Goal: Transaction & Acquisition: Download file/media

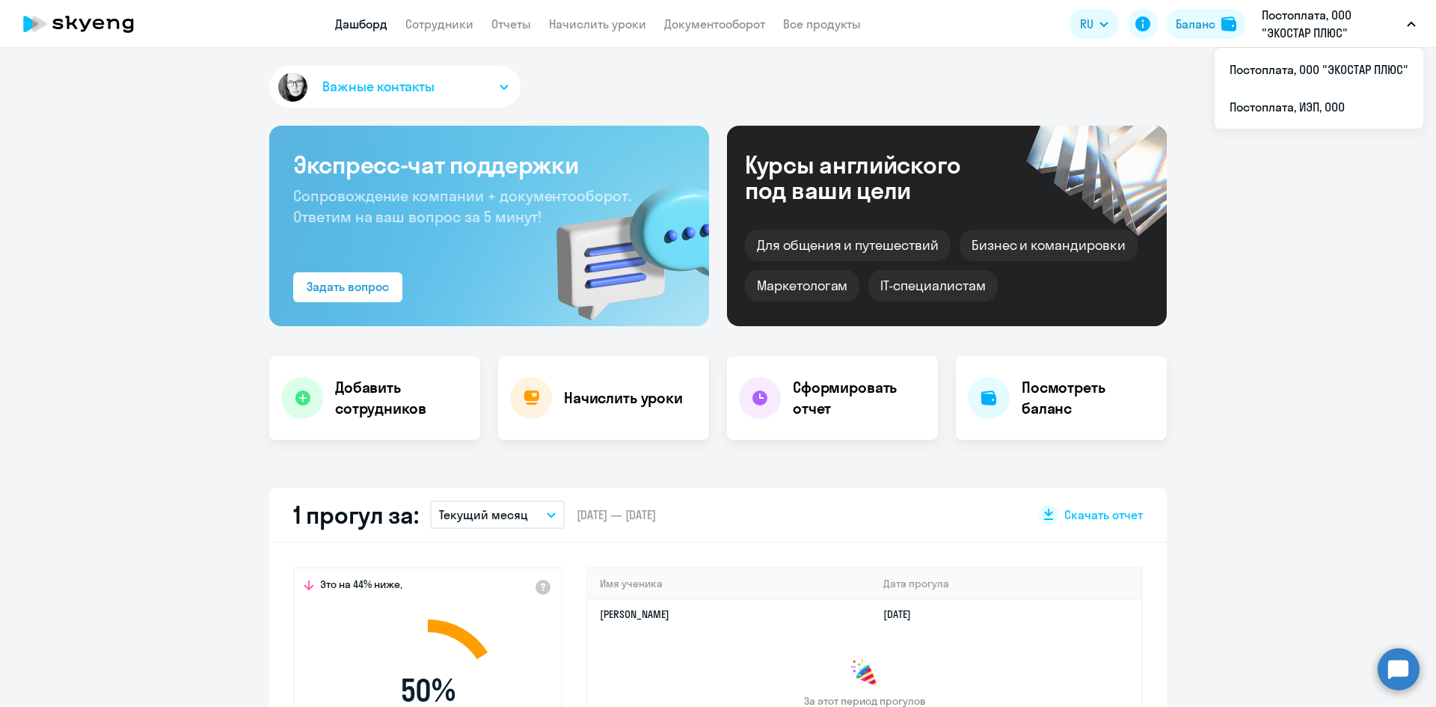
select select "30"
click at [690, 24] on link "Документооборот" at bounding box center [714, 23] width 101 height 15
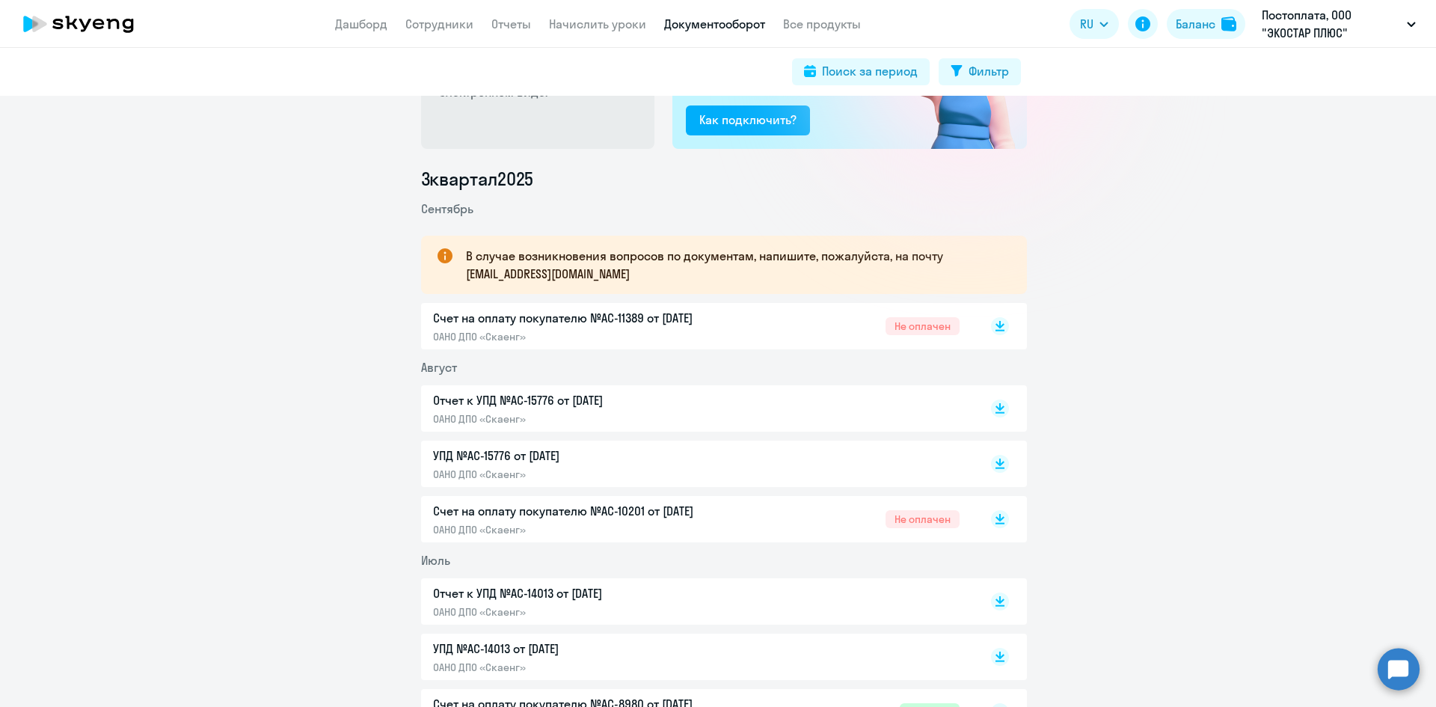
scroll to position [150, 0]
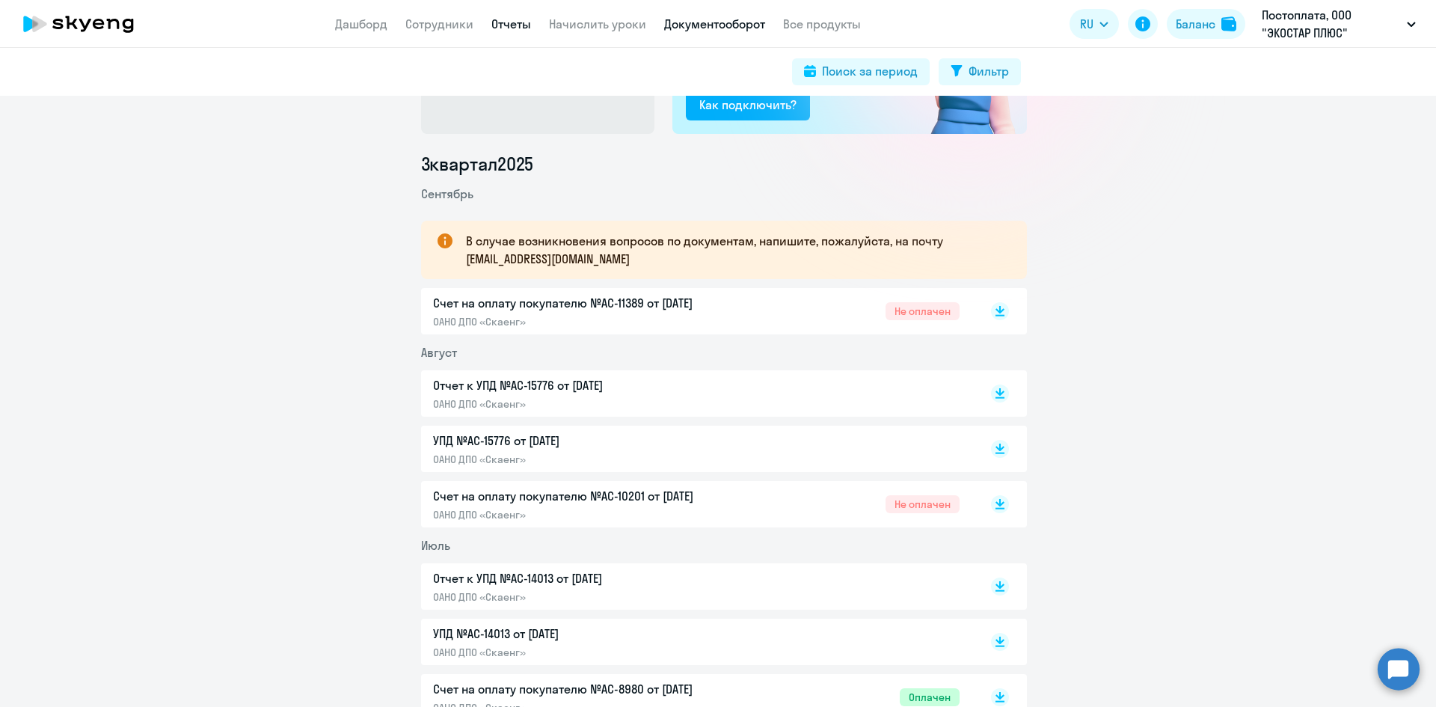
click at [514, 25] on link "Отчеты" at bounding box center [511, 23] width 40 height 15
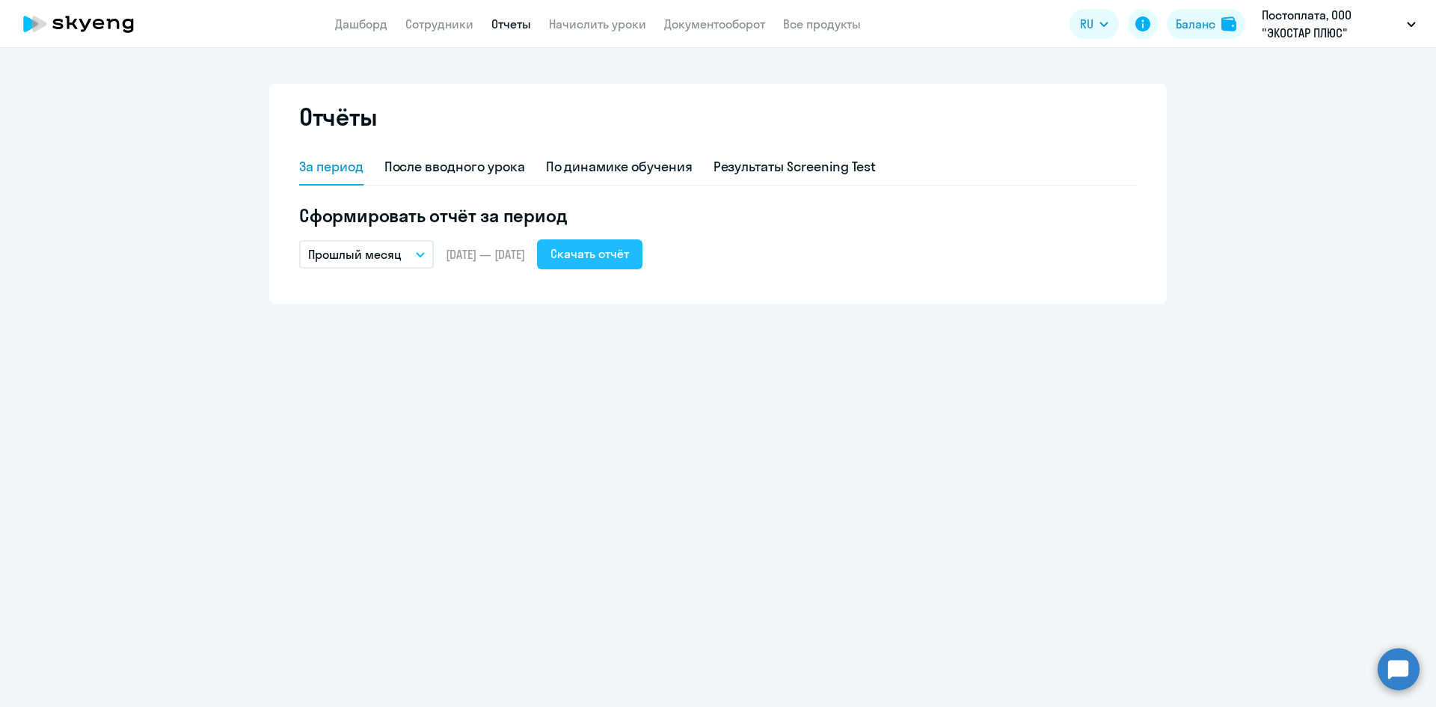
click at [620, 256] on div "Скачать отчёт" at bounding box center [590, 254] width 79 height 18
click at [691, 23] on link "Документооборот" at bounding box center [714, 23] width 101 height 15
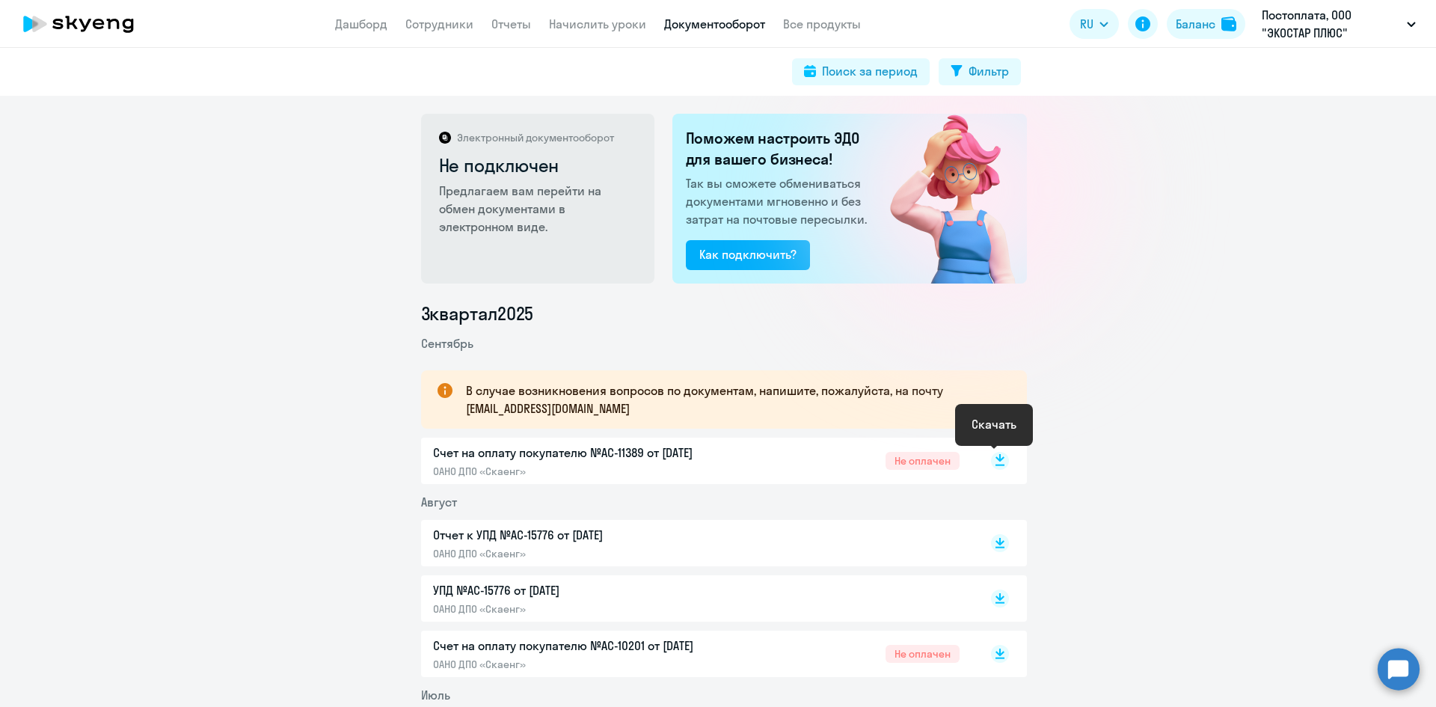
click at [993, 462] on rect at bounding box center [1000, 461] width 18 height 18
